Goal: Information Seeking & Learning: Check status

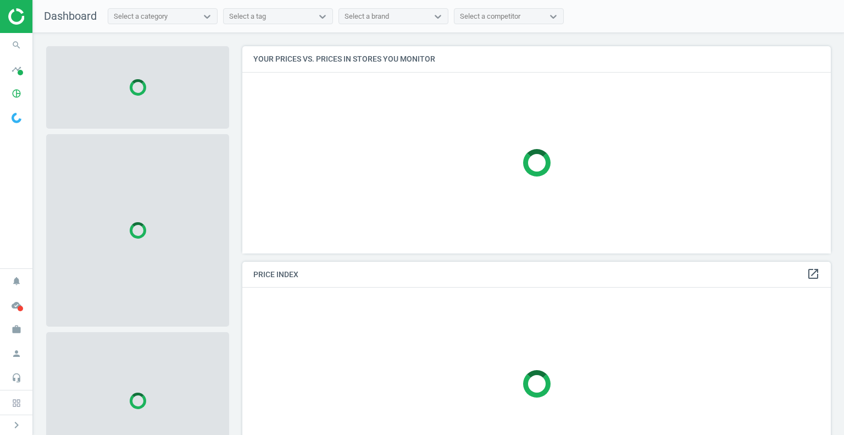
scroll to position [224, 597]
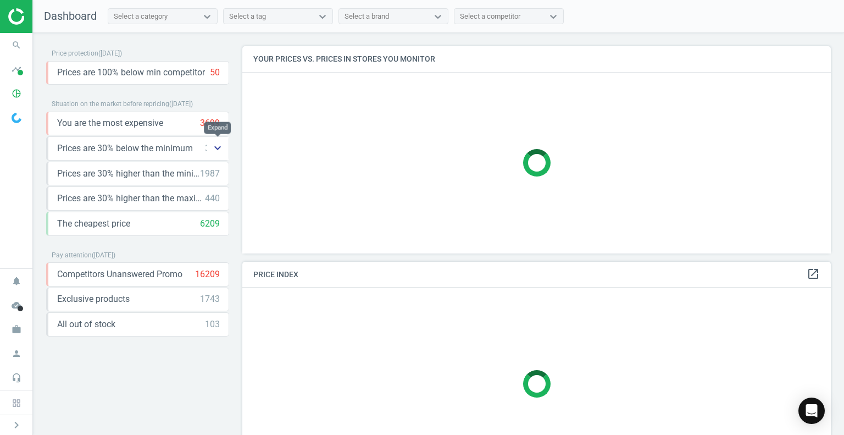
click at [216, 145] on icon "keyboard_arrow_down" at bounding box center [217, 147] width 13 height 13
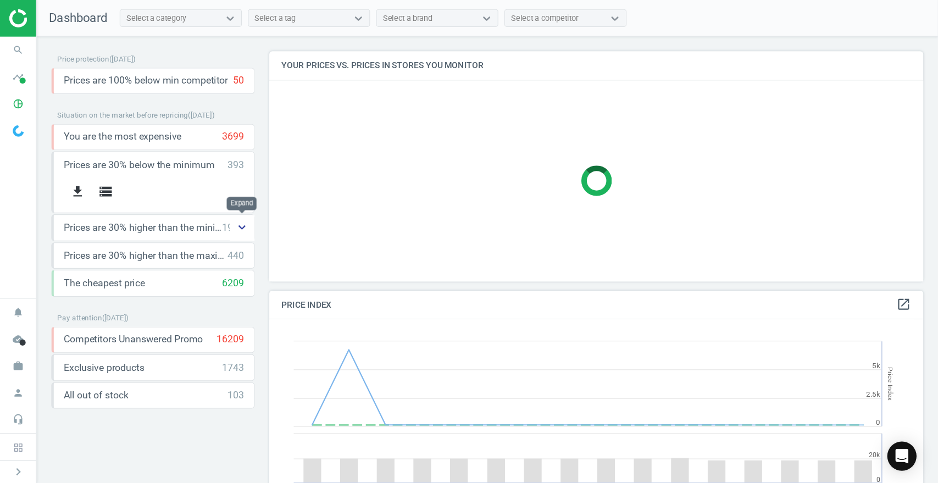
scroll to position [235, 597]
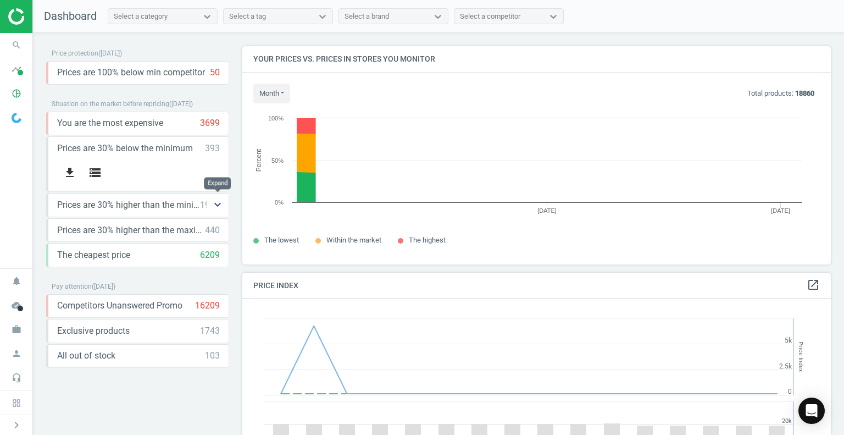
click at [216, 205] on icon "keyboard_arrow_down" at bounding box center [217, 204] width 13 height 13
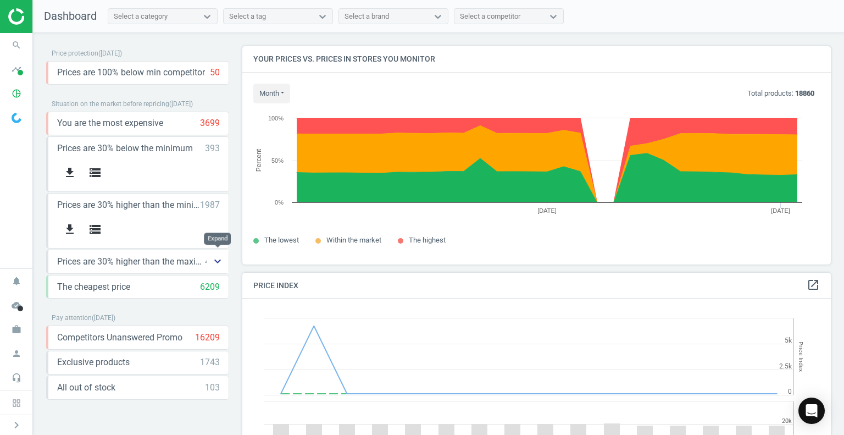
click at [217, 261] on icon "keyboard_arrow_down" at bounding box center [217, 261] width 13 height 13
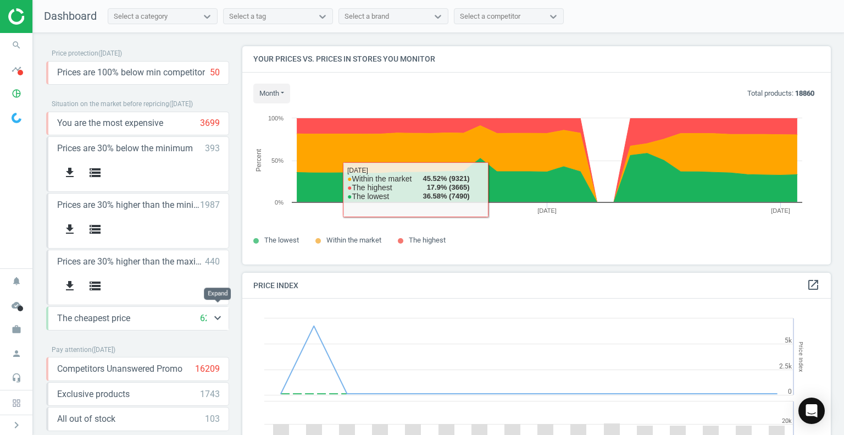
click at [205, 312] on div "6209" at bounding box center [210, 318] width 20 height 12
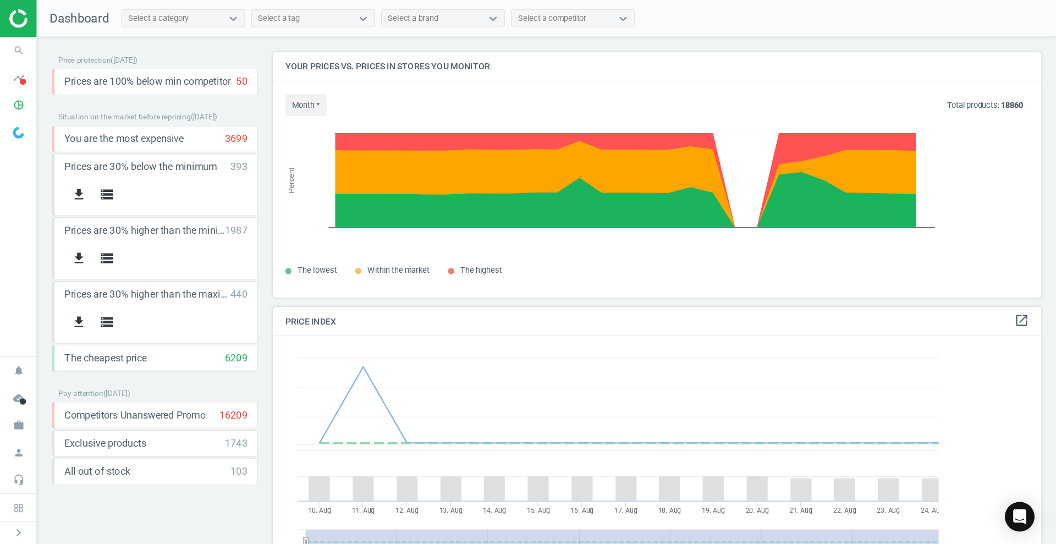
scroll to position [270, 807]
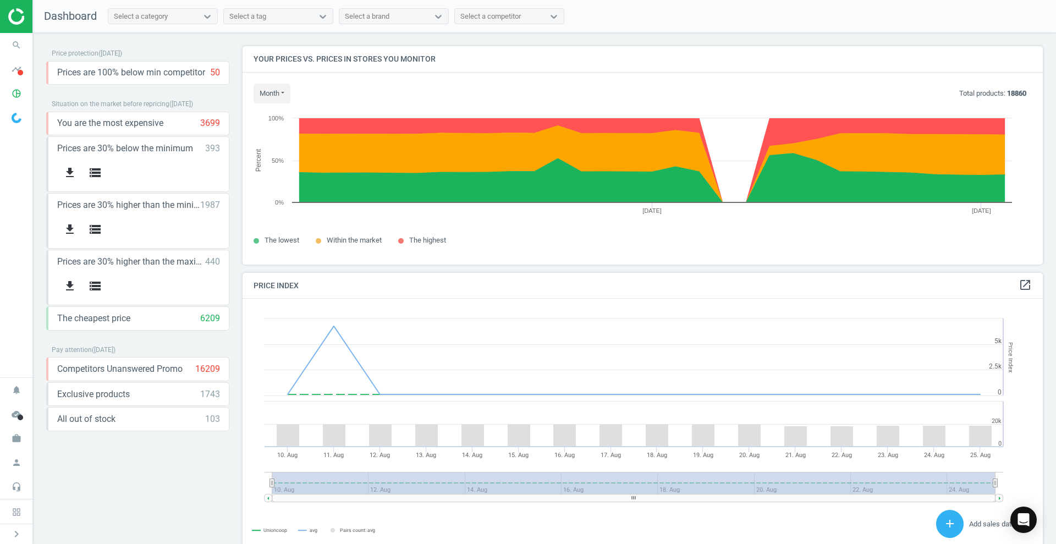
drag, startPoint x: 842, startPoint y: 0, endPoint x: 140, endPoint y: 465, distance: 841.4
click at [140, 434] on div "Price protection ( [DATE] ) Prices are 100% below min competitor 50 keyboard_ar…" at bounding box center [137, 291] width 183 height 490
click at [146, 20] on div "Select a category" at bounding box center [141, 17] width 54 height 10
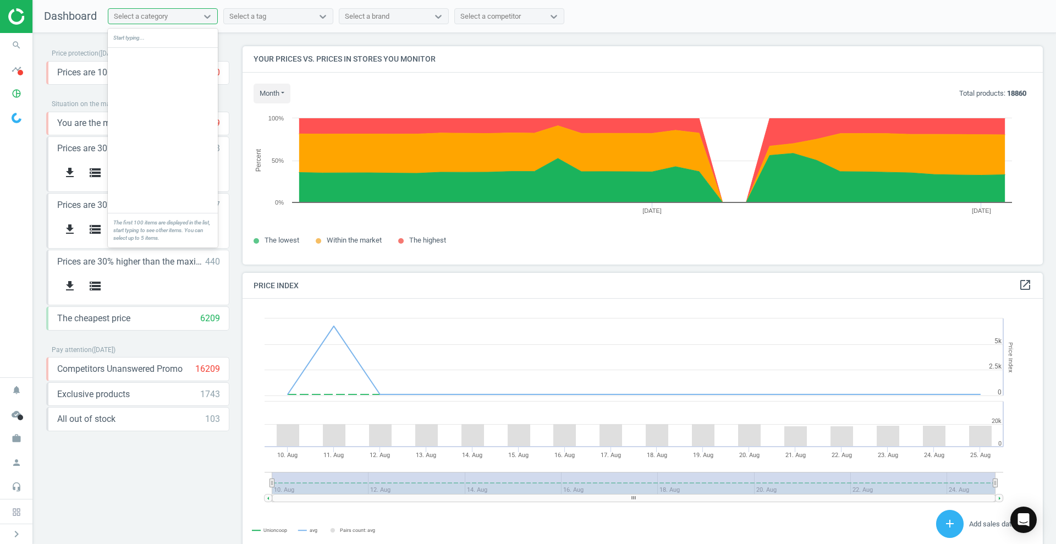
scroll to position [0, 0]
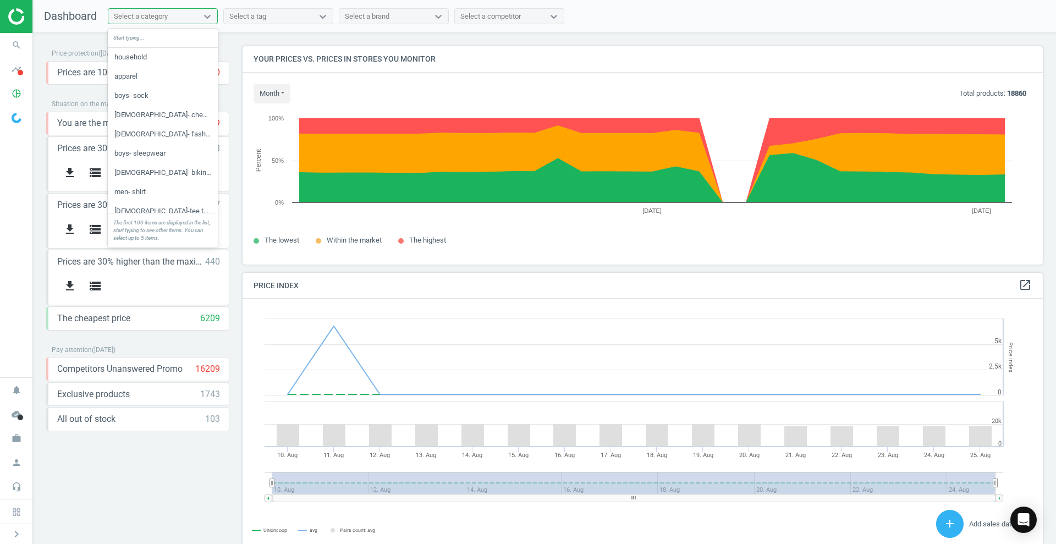
click at [281, 14] on div "Select a tag" at bounding box center [268, 16] width 89 height 14
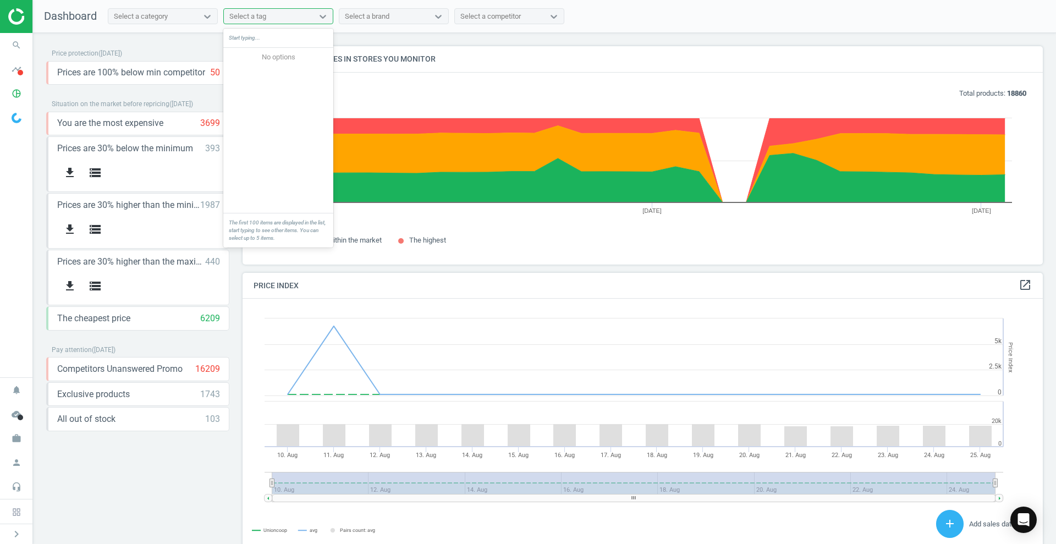
click at [281, 14] on div "Select a tag" at bounding box center [268, 16] width 89 height 14
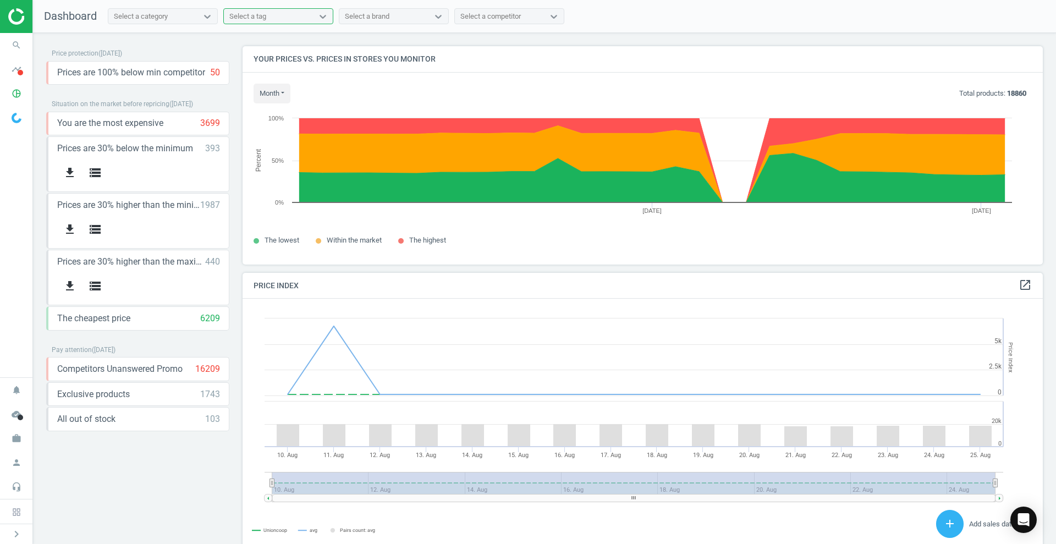
click at [281, 14] on div "Select a tag" at bounding box center [268, 16] width 89 height 14
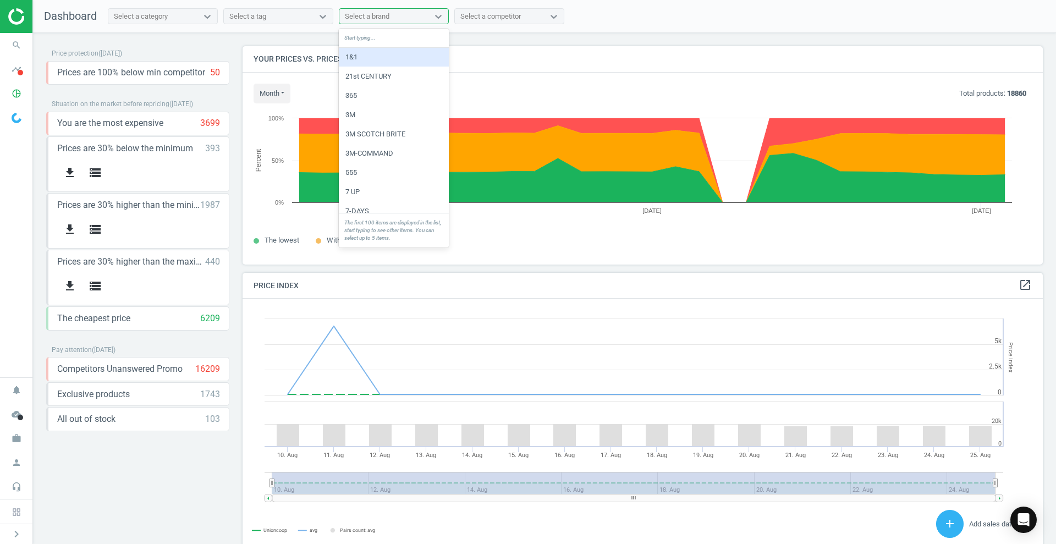
click at [395, 14] on div "Select a brand" at bounding box center [383, 16] width 89 height 14
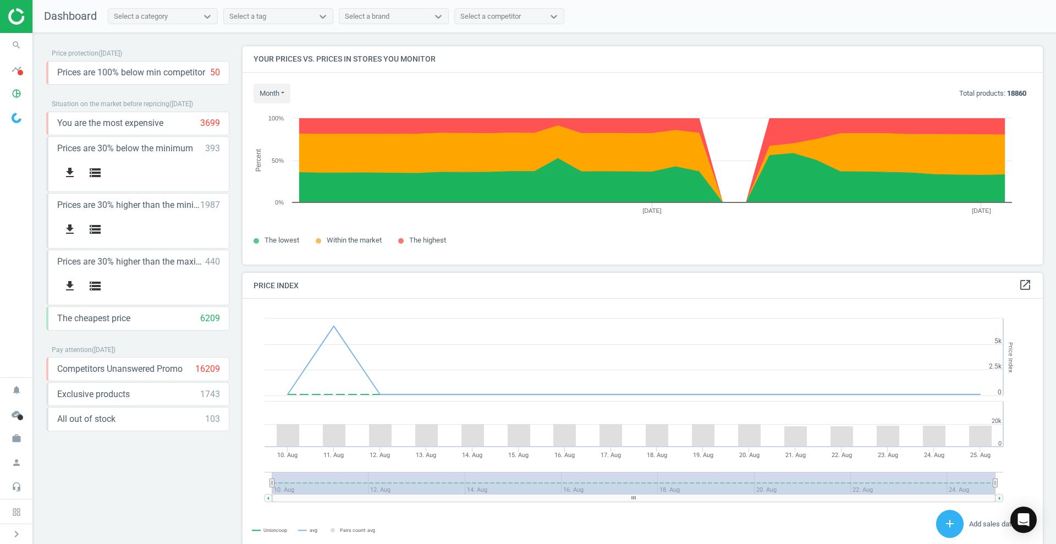
click at [255, 37] on div "Price protection ( [DATE] ) Prices are 100% below min competitor 50 keyboard_ar…" at bounding box center [544, 291] width 1023 height 516
